Goal: Check status: Check status

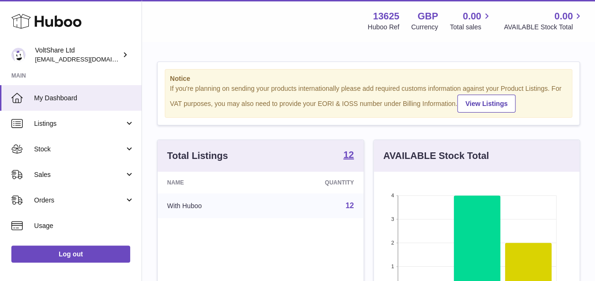
scroll to position [148, 205]
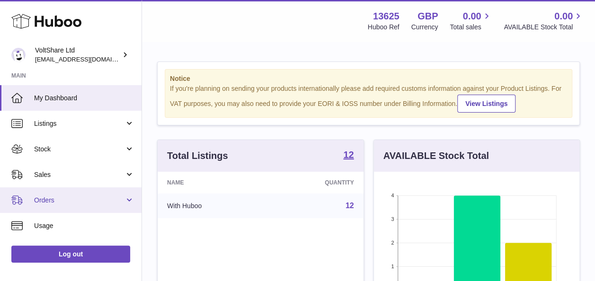
click at [65, 202] on span "Orders" at bounding box center [79, 200] width 90 height 9
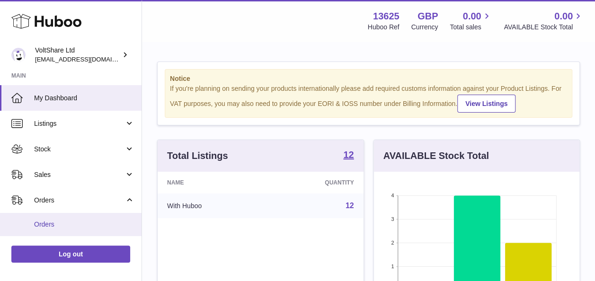
click at [67, 226] on span "Orders" at bounding box center [84, 224] width 100 height 9
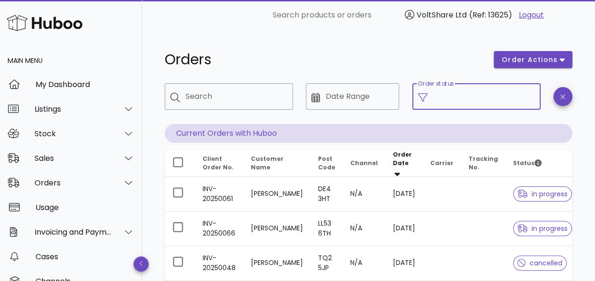
click at [448, 95] on input "Order status" at bounding box center [484, 96] width 102 height 15
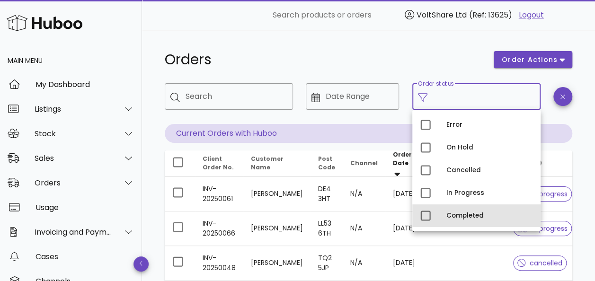
click at [455, 215] on div "Completed" at bounding box center [489, 216] width 87 height 8
type input "**********"
